Goal: Information Seeking & Learning: Compare options

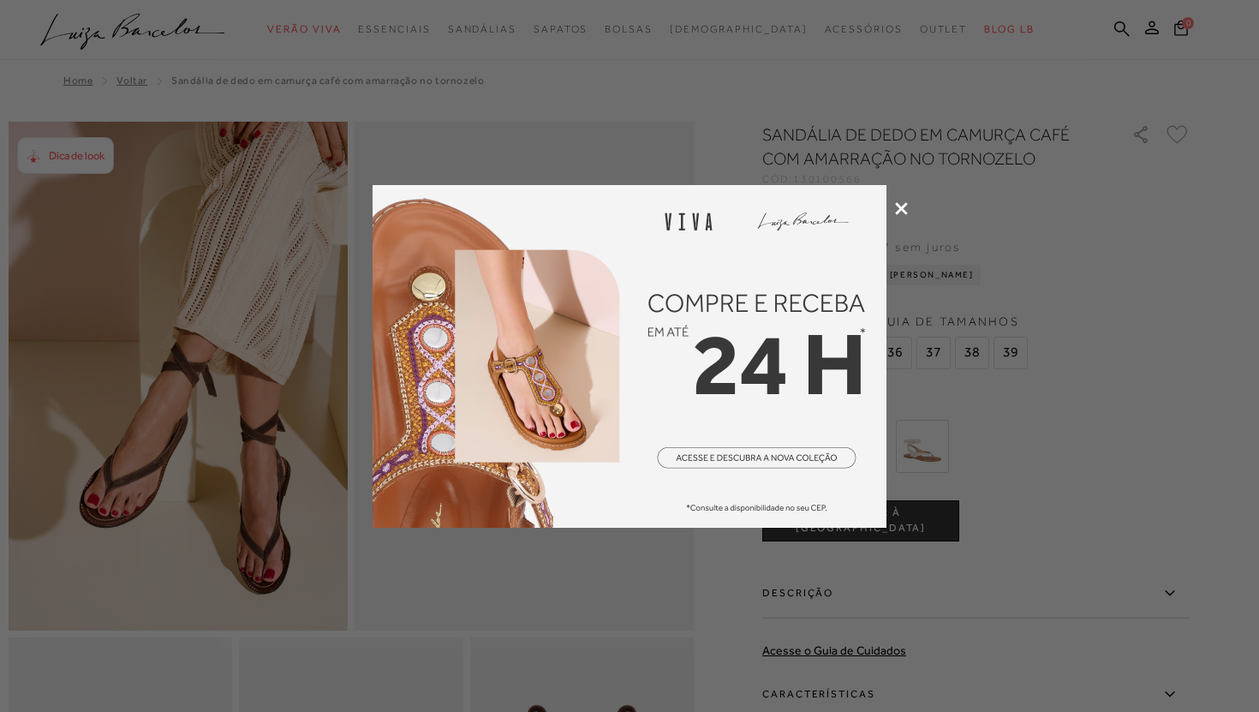
click at [901, 213] on icon at bounding box center [901, 208] width 13 height 13
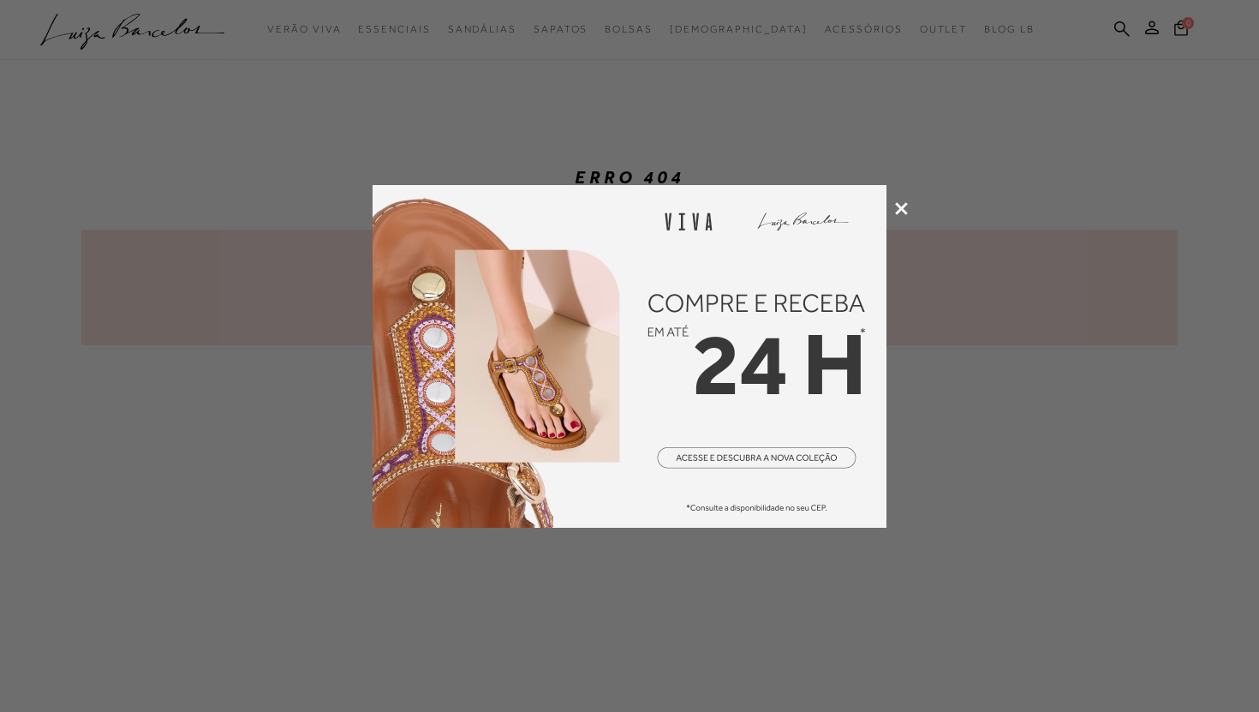
click at [900, 194] on div at bounding box center [629, 356] width 1259 height 712
click at [900, 202] on icon at bounding box center [901, 208] width 13 height 13
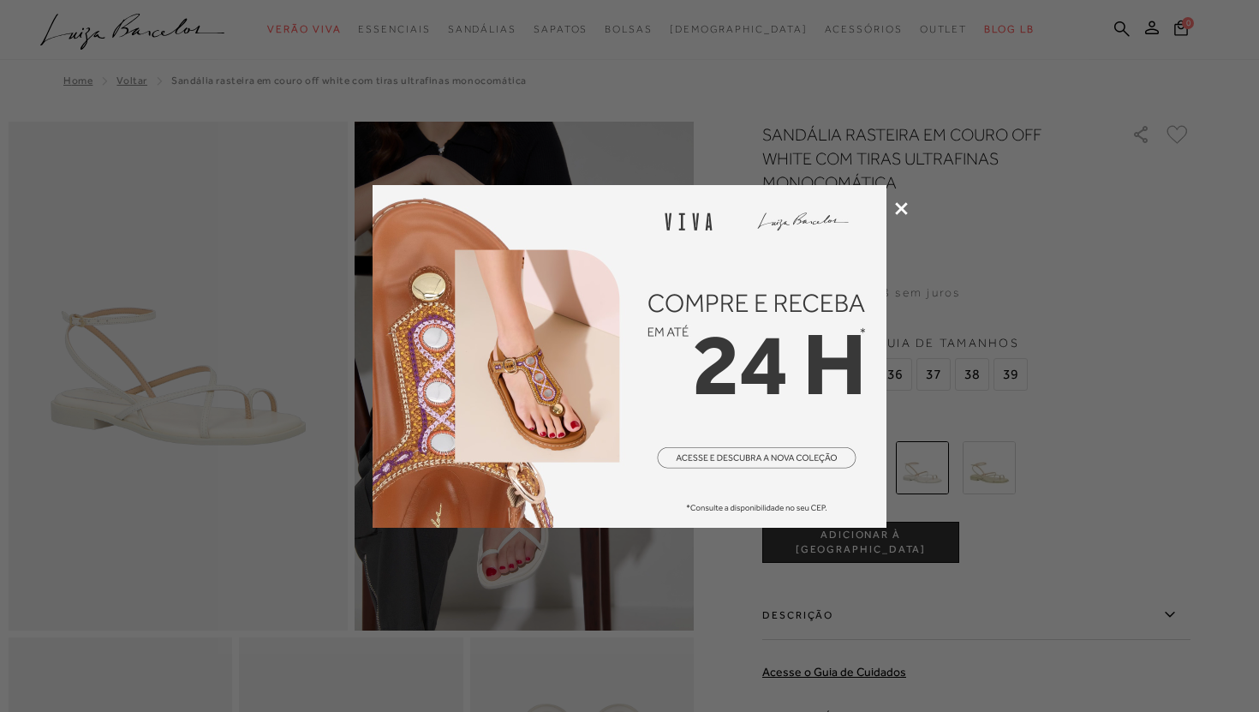
click at [899, 216] on div at bounding box center [629, 356] width 1259 height 712
click at [902, 205] on icon at bounding box center [901, 208] width 13 height 13
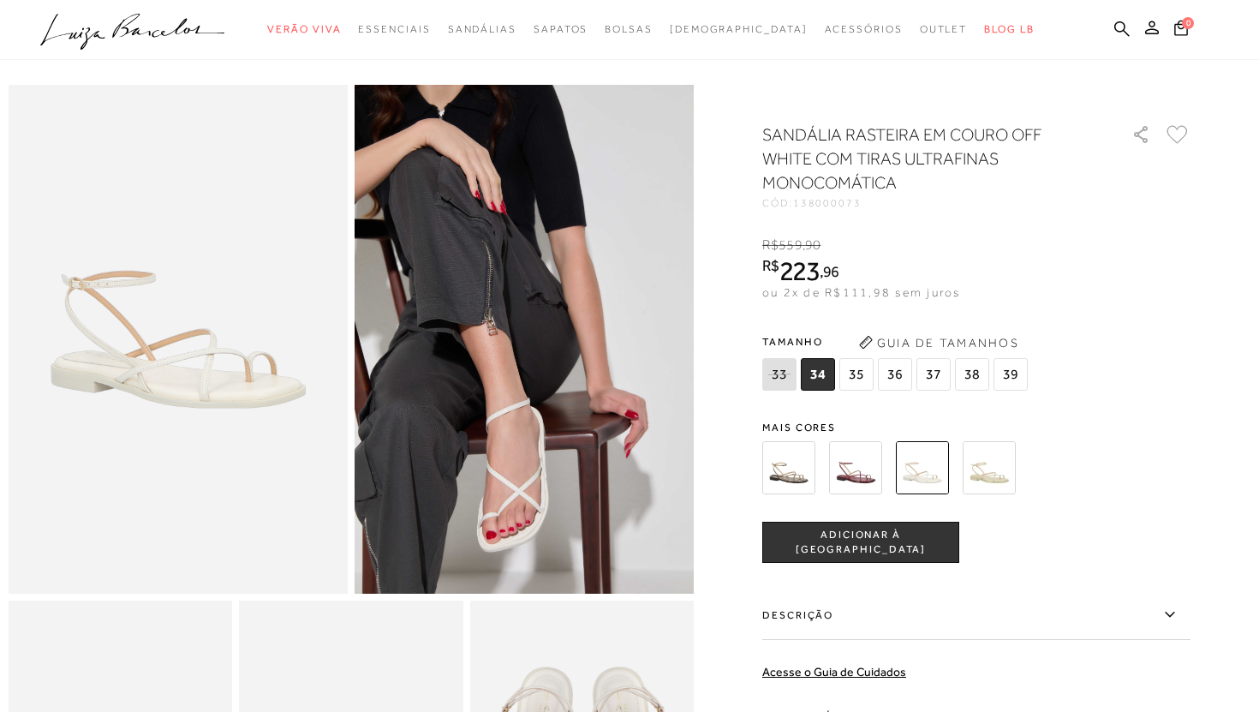
scroll to position [51, 0]
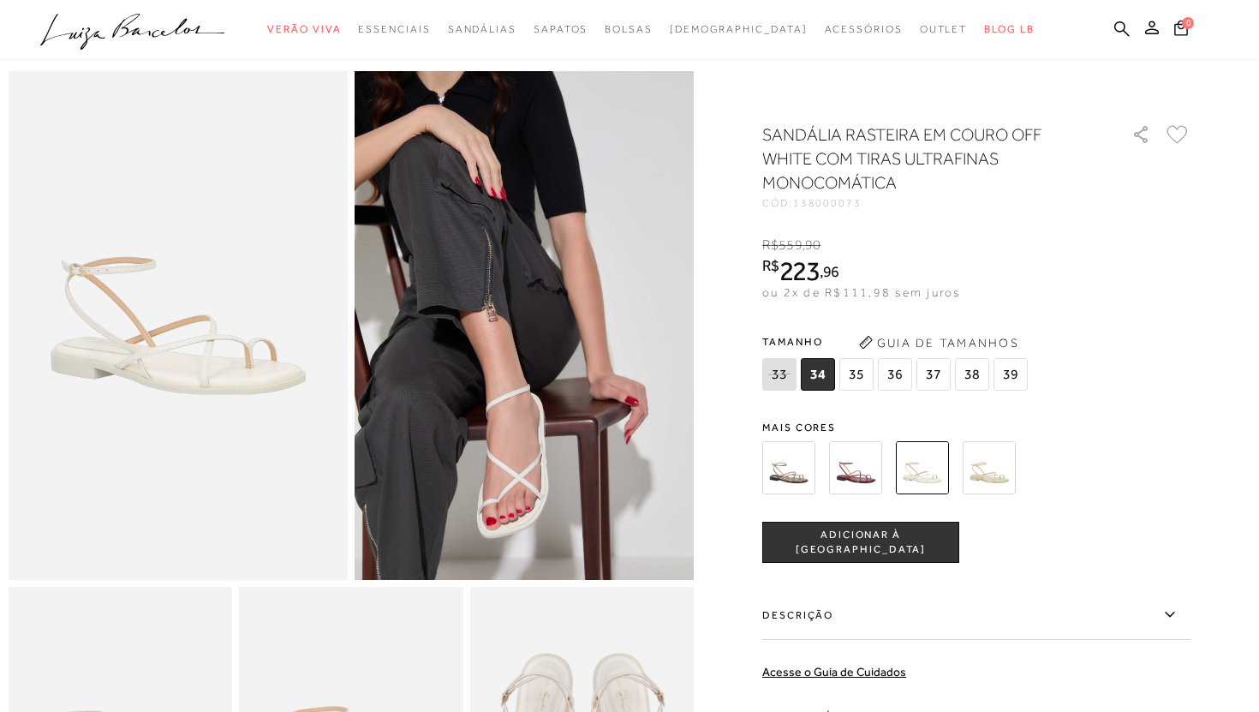
click at [759, 475] on div at bounding box center [956, 467] width 398 height 63
click at [797, 472] on img at bounding box center [788, 467] width 53 height 53
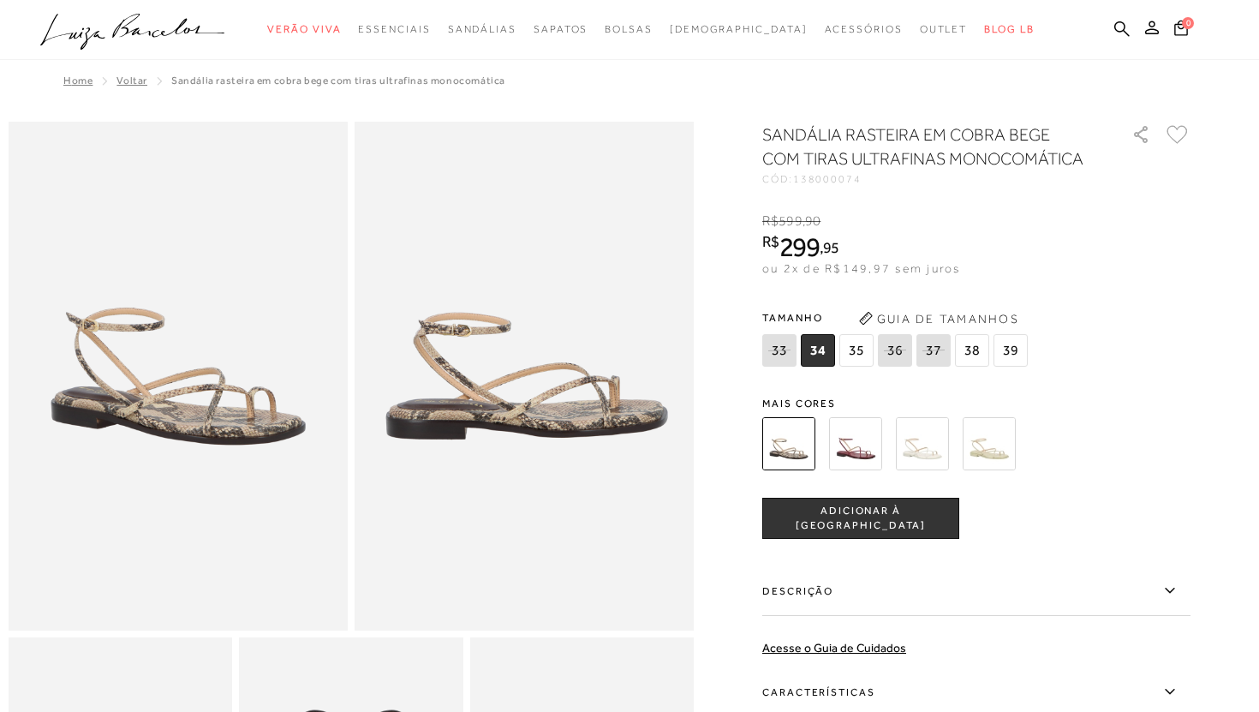
click at [872, 455] on img at bounding box center [855, 443] width 53 height 53
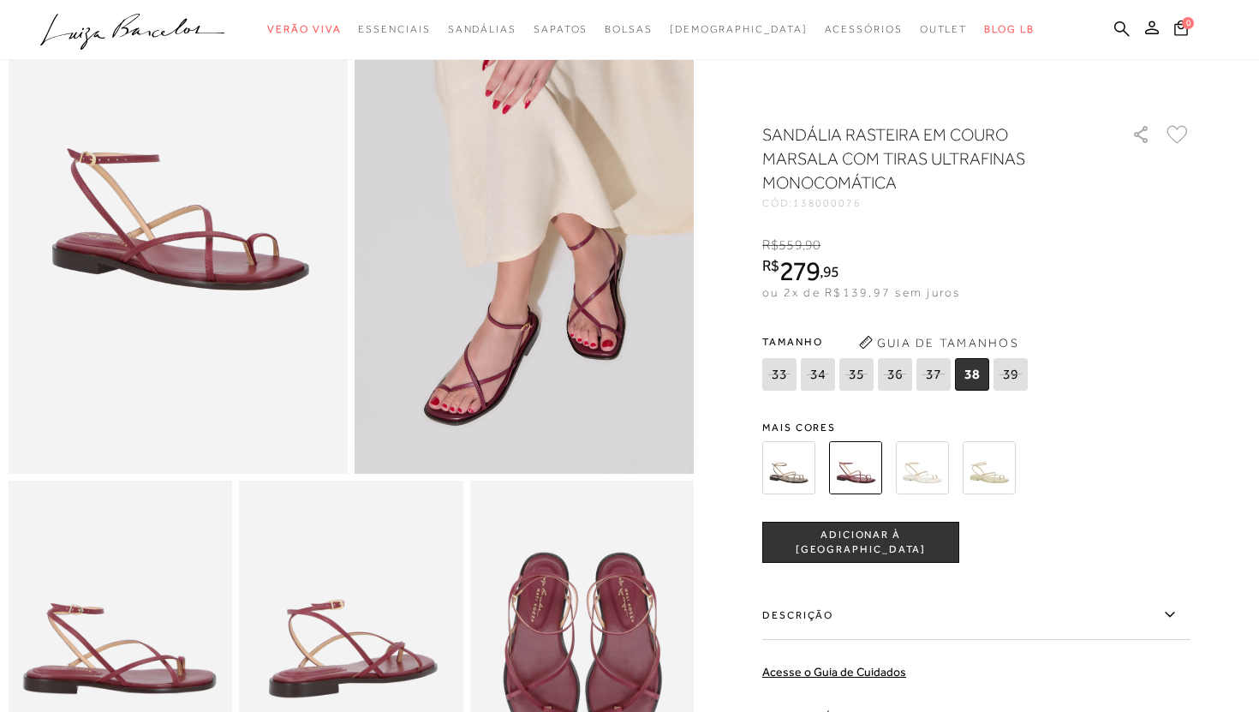
scroll to position [346, 0]
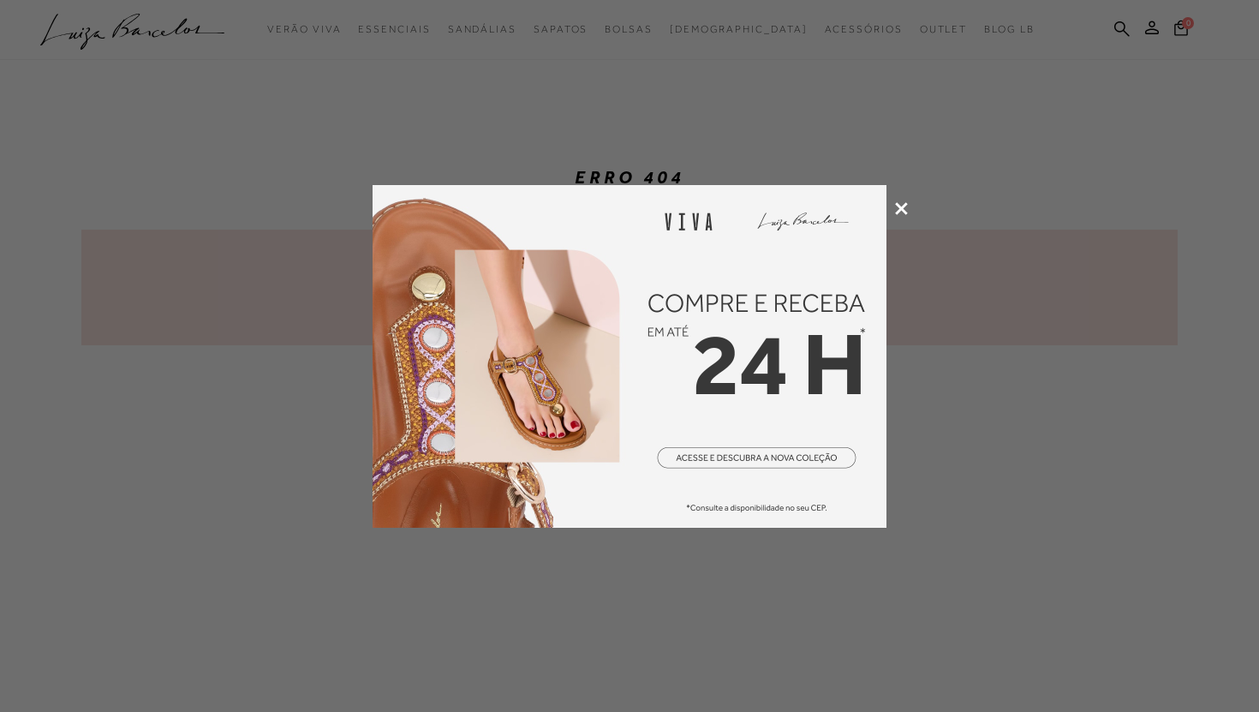
click at [887, 201] on div at bounding box center [629, 356] width 1259 height 712
click at [897, 206] on icon at bounding box center [901, 208] width 13 height 13
